Goal: Navigation & Orientation: Understand site structure

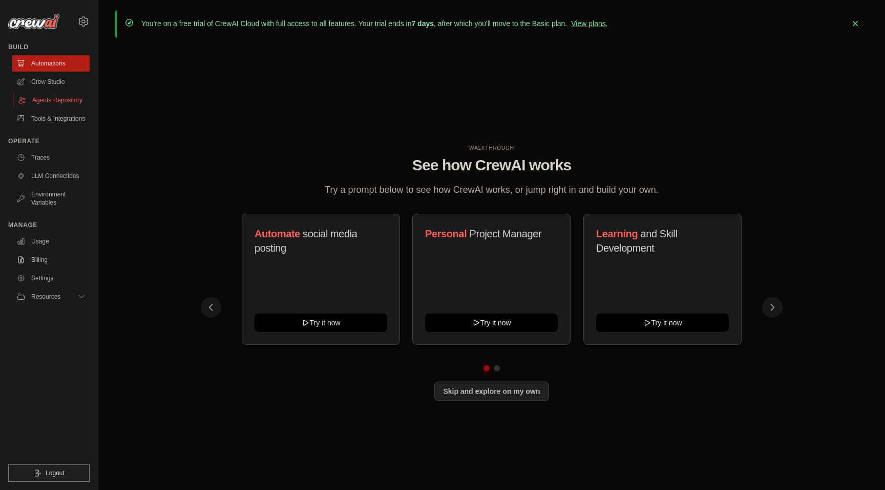
click at [52, 95] on link "Agents Repository" at bounding box center [51, 100] width 77 height 16
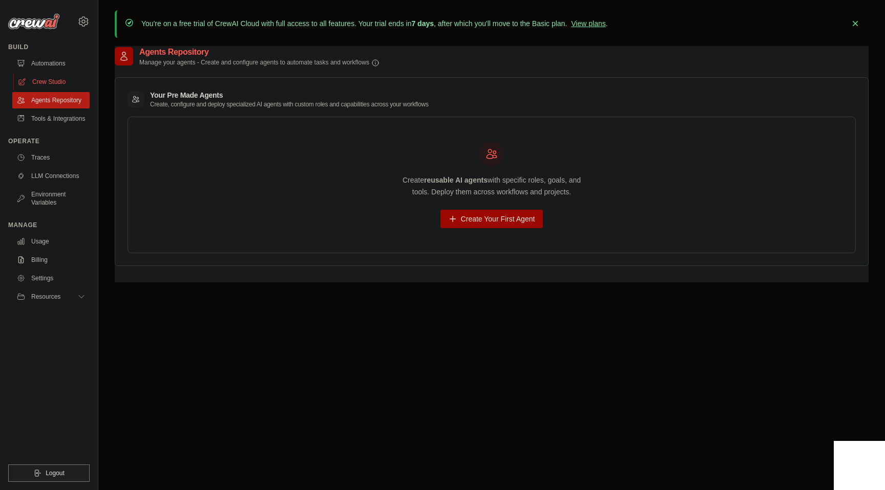
click at [48, 78] on link "Crew Studio" at bounding box center [51, 82] width 77 height 16
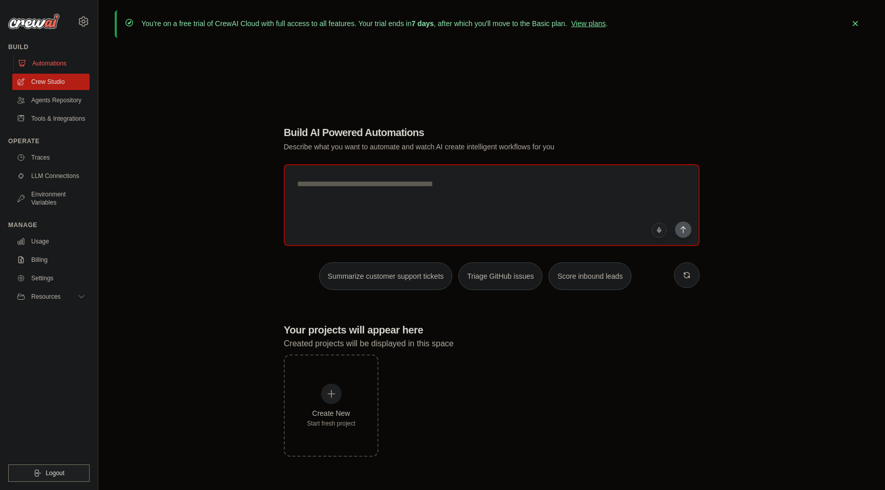
click at [55, 64] on link "Automations" at bounding box center [51, 63] width 77 height 16
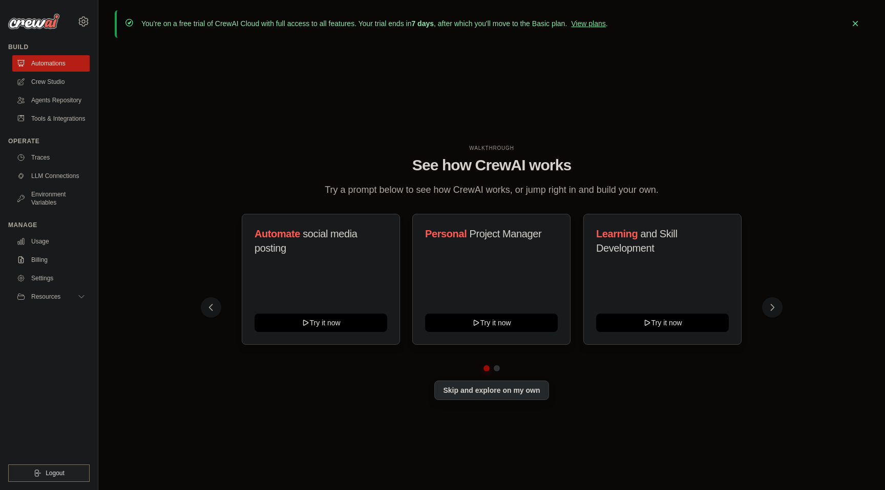
click at [496, 394] on button "Skip and explore on my own" at bounding box center [491, 390] width 114 height 19
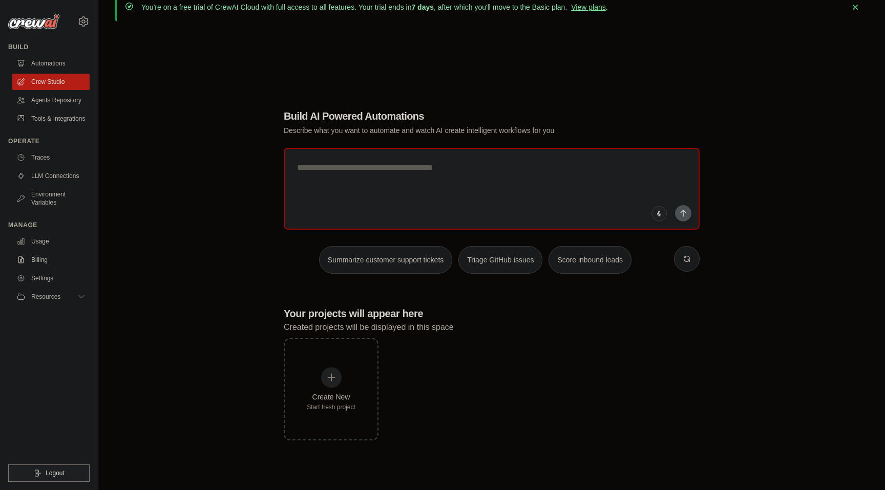
scroll to position [18, 0]
click at [61, 95] on link "Agents Repository" at bounding box center [51, 100] width 77 height 16
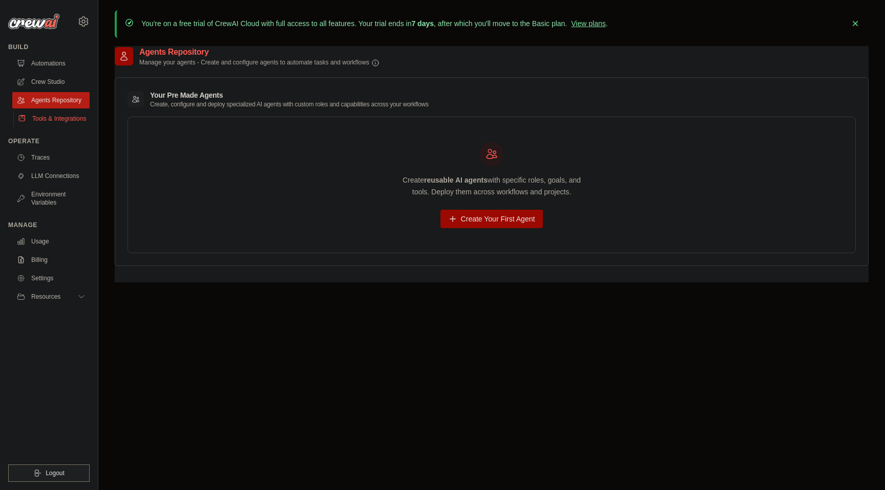
click at [50, 117] on link "Tools & Integrations" at bounding box center [51, 119] width 77 height 16
